Goal: Task Accomplishment & Management: Use online tool/utility

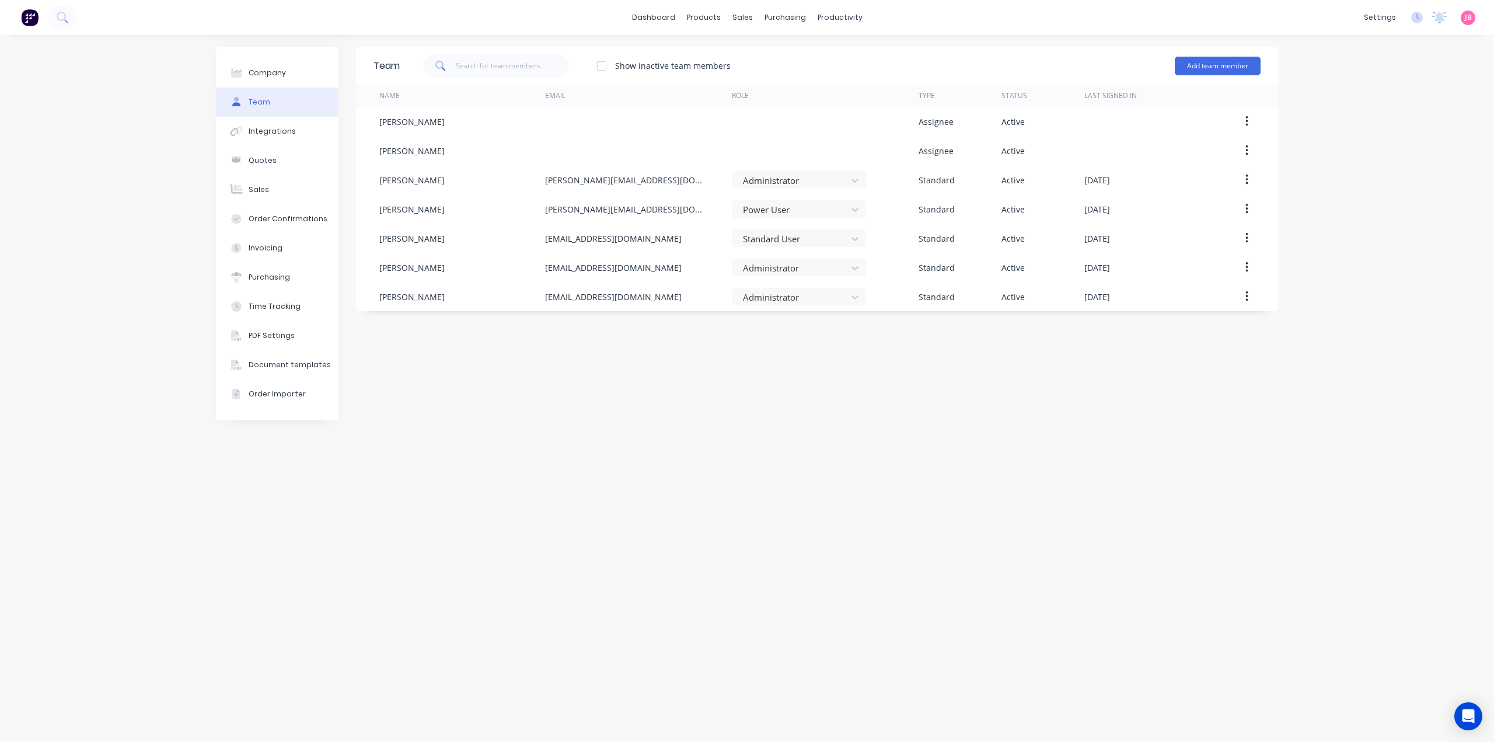
click at [1453, 466] on div "Company Team Integrations Quotes Sales Order Confirmations Invoicing Purchasing…" at bounding box center [747, 388] width 1494 height 707
click at [1289, 247] on div "Company Team Integrations Quotes Sales Order Confirmations Invoicing Purchasing…" at bounding box center [747, 388] width 1494 height 707
click at [1389, 266] on div "Company Team Integrations Quotes Sales Order Confirmations Invoicing Purchasing…" at bounding box center [747, 388] width 1494 height 707
click at [1257, 435] on div "Team Show inactive team members Add team member Name Email Role Type Status Las…" at bounding box center [817, 388] width 922 height 683
click at [726, 56] on div "Product Catalogue" at bounding box center [755, 56] width 72 height 11
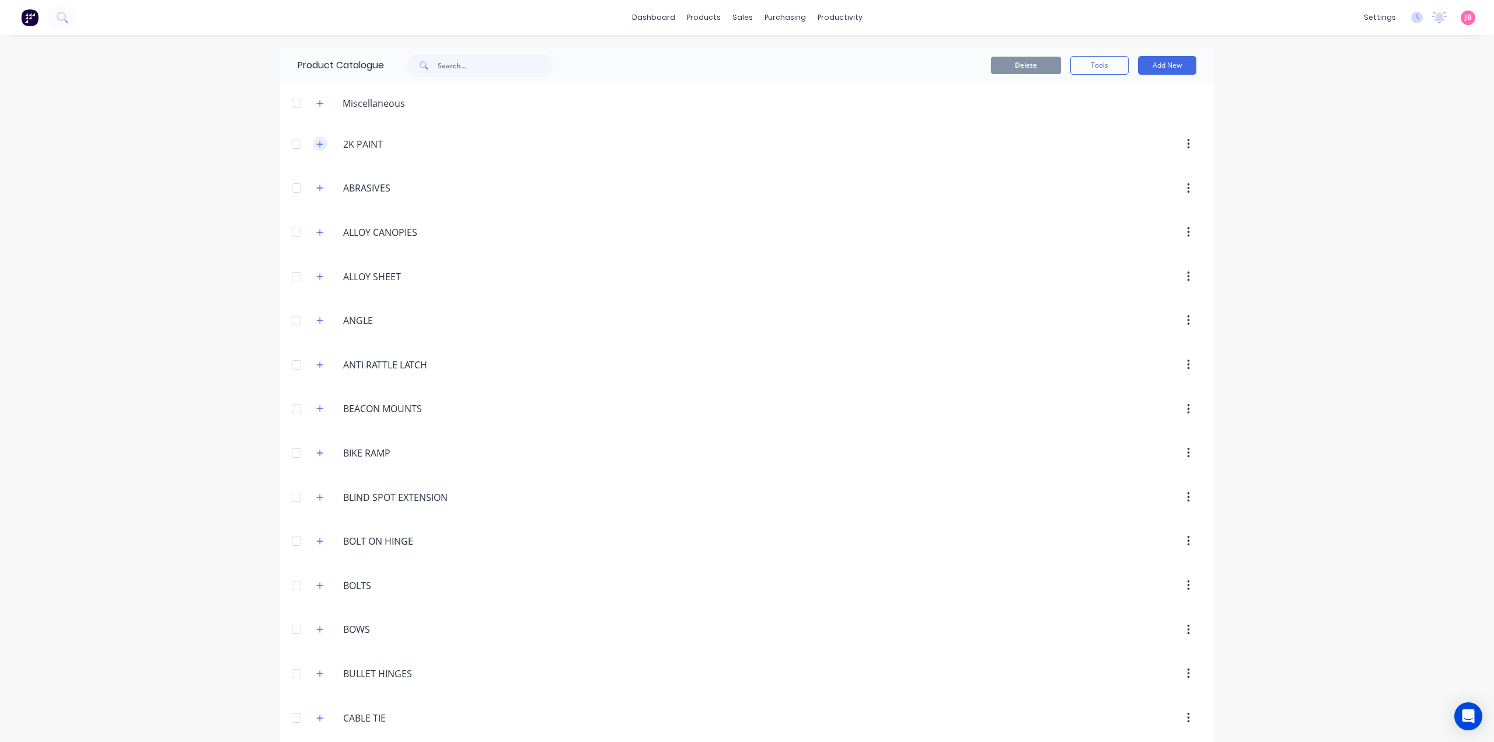
click at [316, 147] on icon "button" at bounding box center [319, 144] width 7 height 8
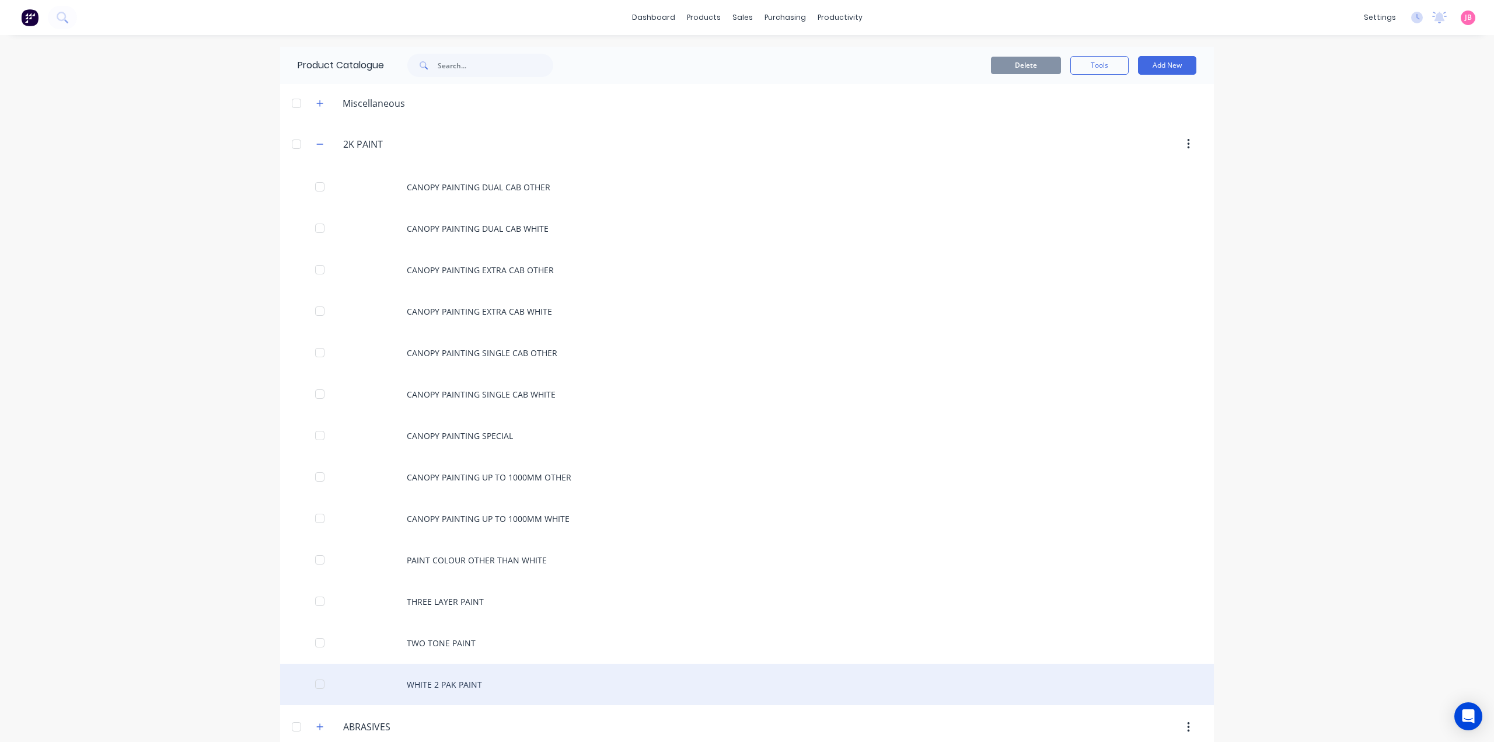
click at [457, 679] on div "WHITE 2 PAK PAINT" at bounding box center [747, 684] width 934 height 41
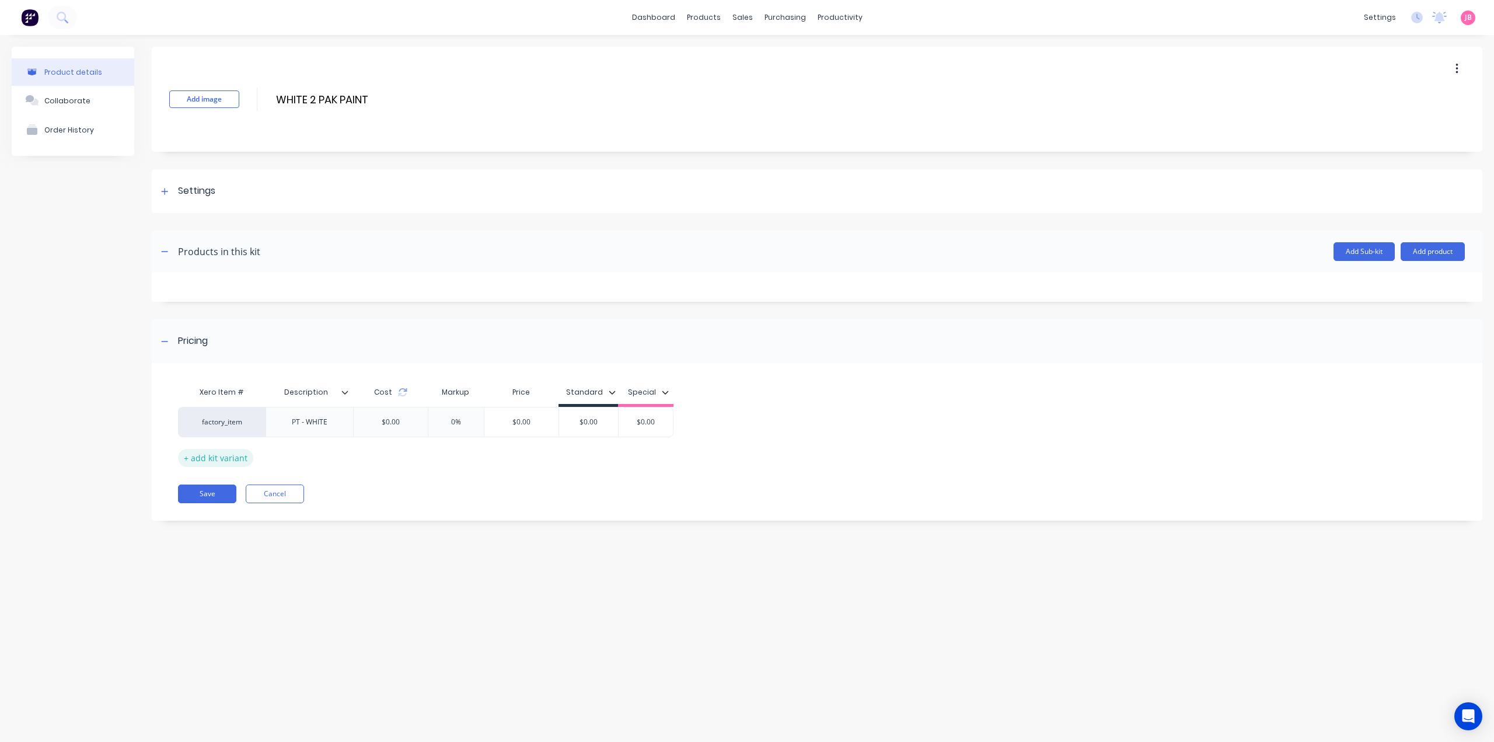
click at [226, 453] on div "+ add kit variant" at bounding box center [215, 458] width 75 height 18
click at [166, 451] on icon at bounding box center [167, 452] width 8 height 8
click at [662, 465] on div "Xero Item # Description Cost Markup Price Standard Special factory_item PT - WH…" at bounding box center [810, 424] width 1265 height 86
click at [26, 18] on img at bounding box center [30, 18] width 18 height 18
